Goal: Task Accomplishment & Management: Manage account settings

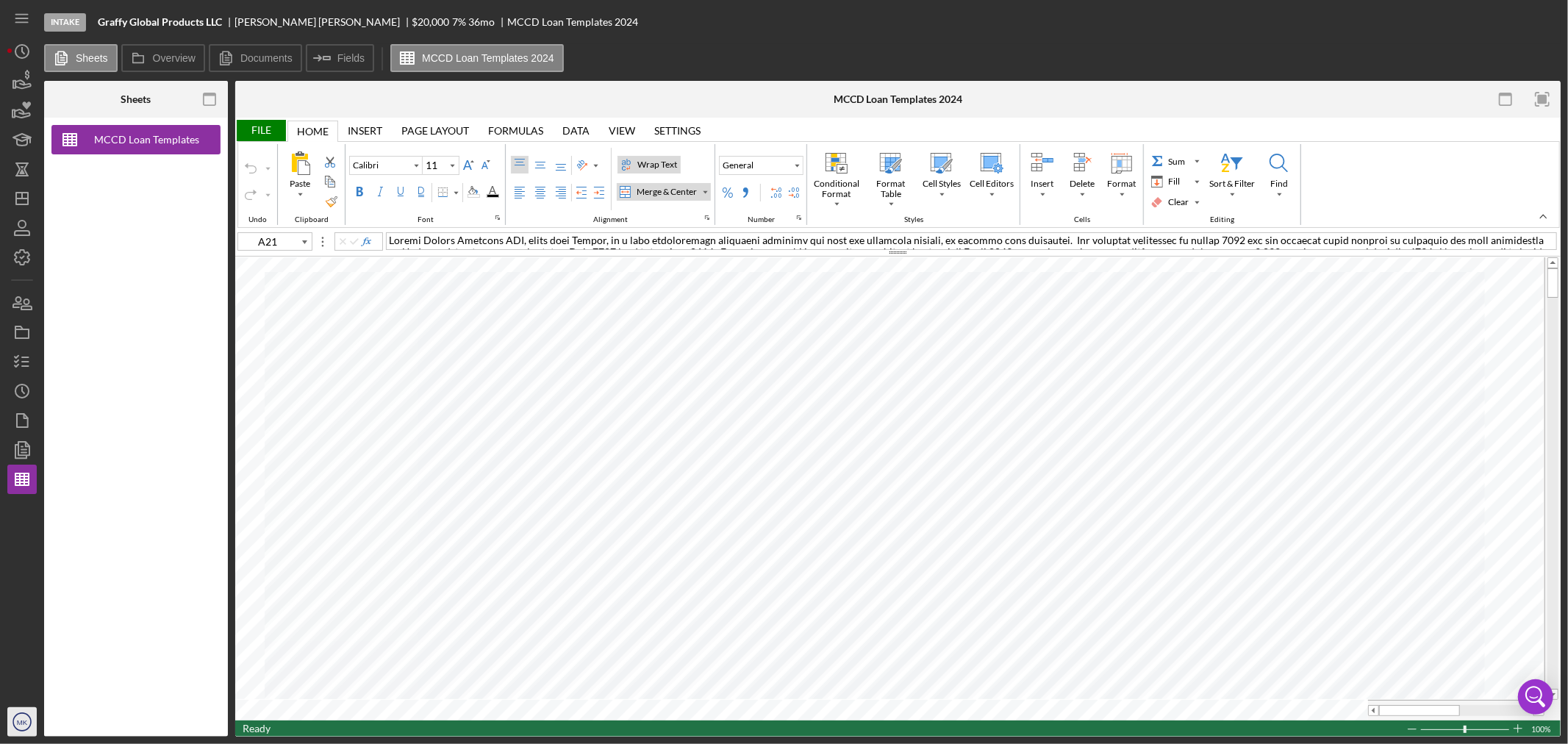
click at [19, 722] on text "MK" at bounding box center [22, 723] width 11 height 8
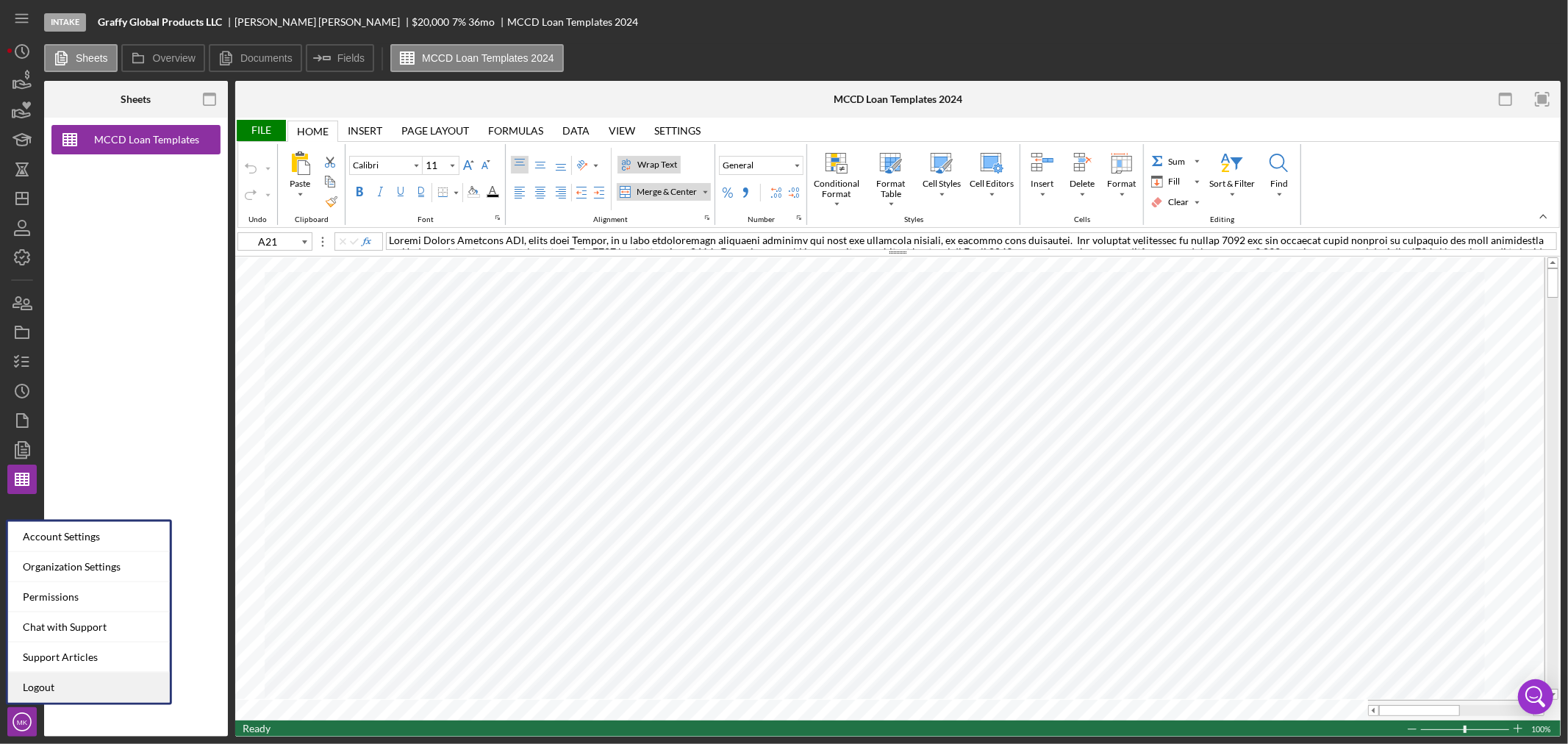
click at [67, 688] on link "Logout" at bounding box center [89, 687] width 161 height 30
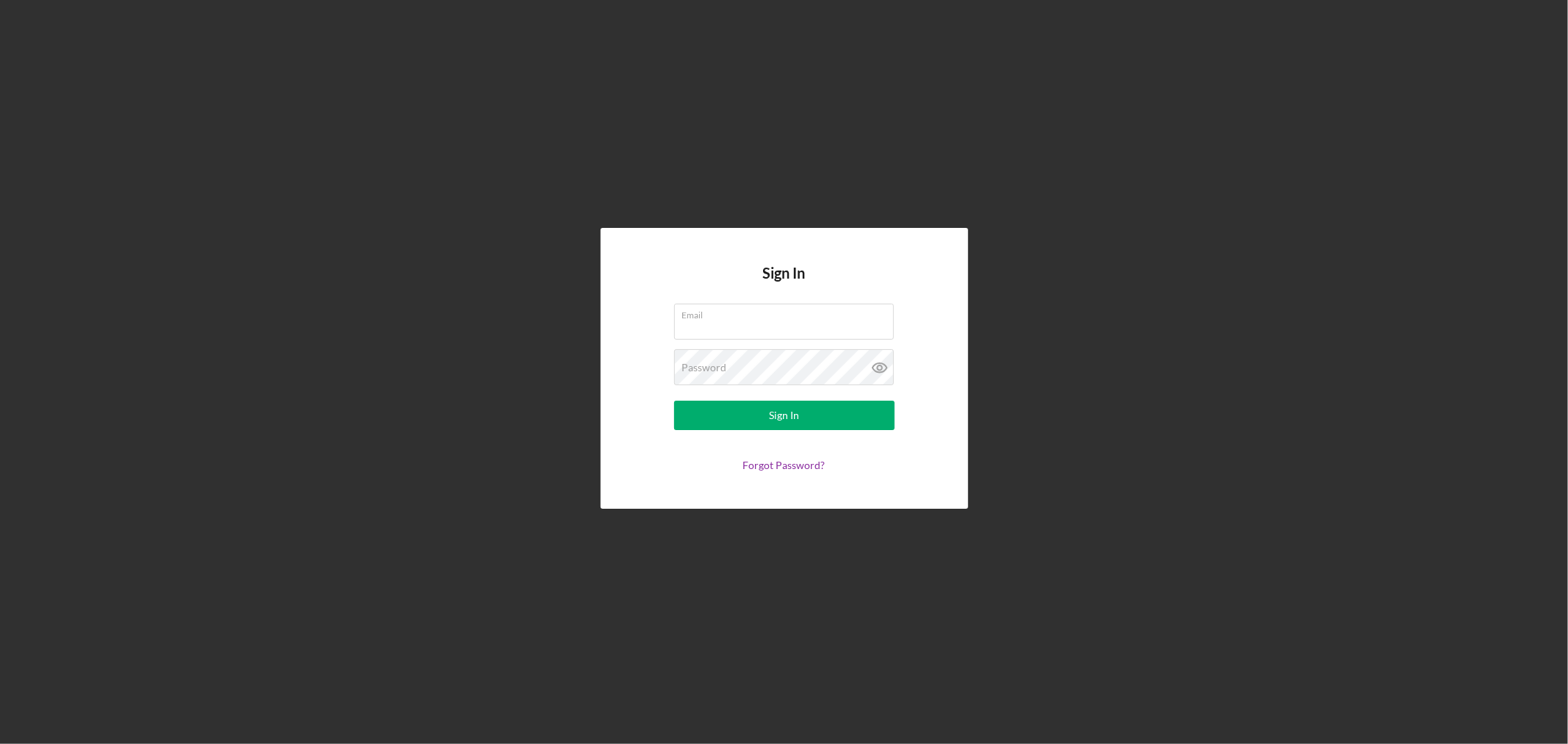
type input "[EMAIL_ADDRESS][DOMAIN_NAME]"
